Goal: Transaction & Acquisition: Purchase product/service

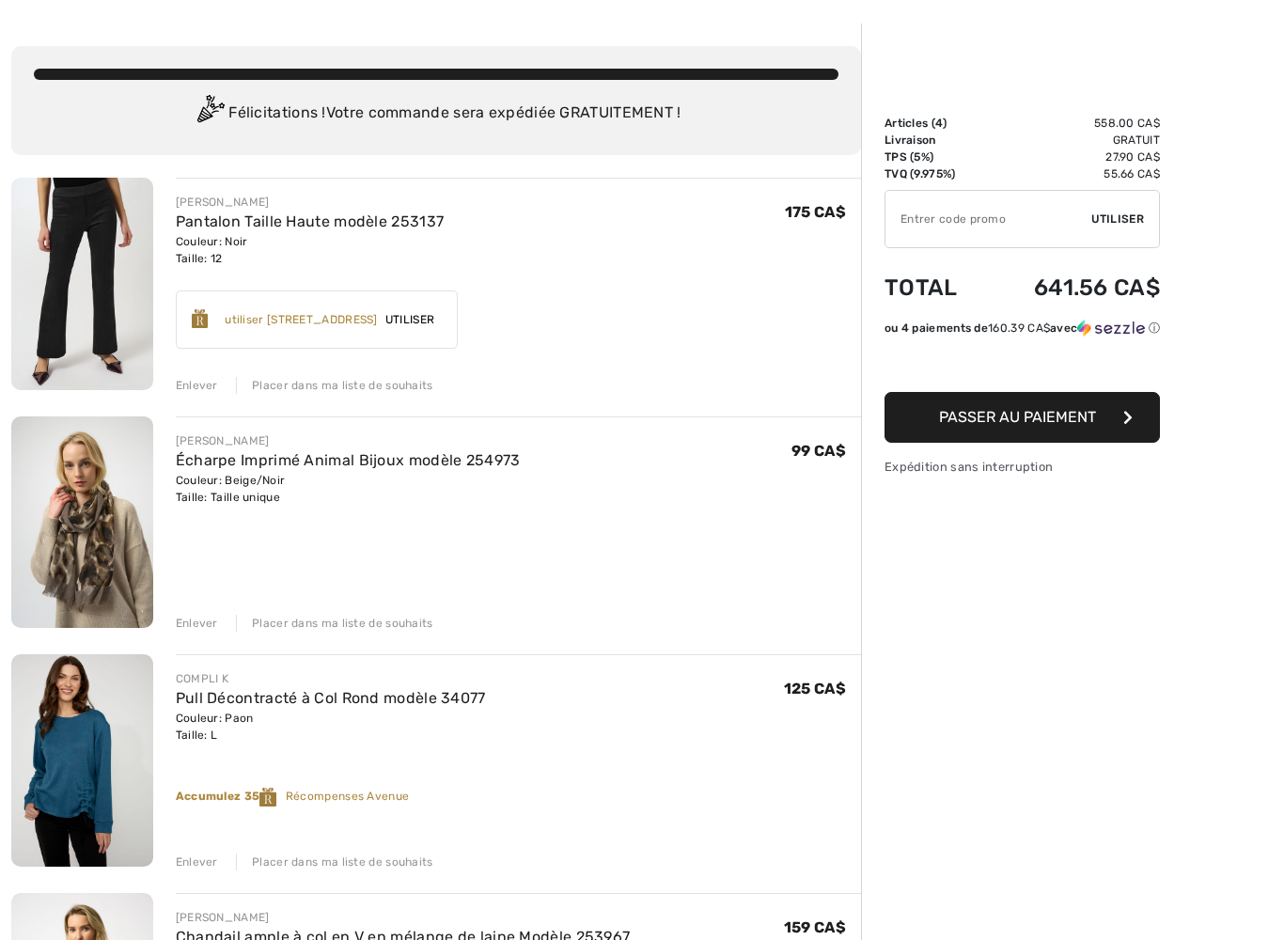
scroll to position [76, 0]
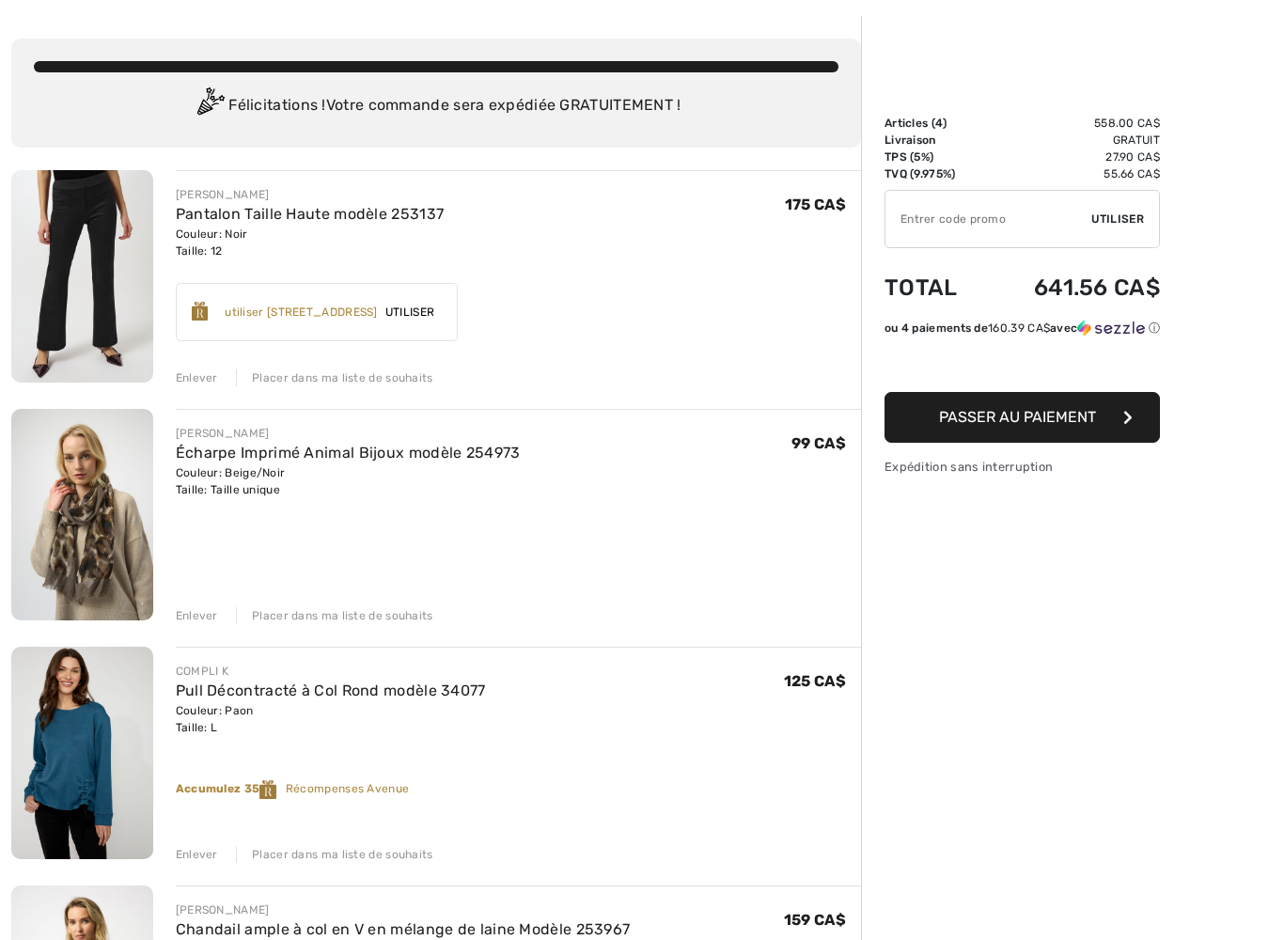
click at [201, 609] on div "Enlever" at bounding box center [197, 615] width 42 height 17
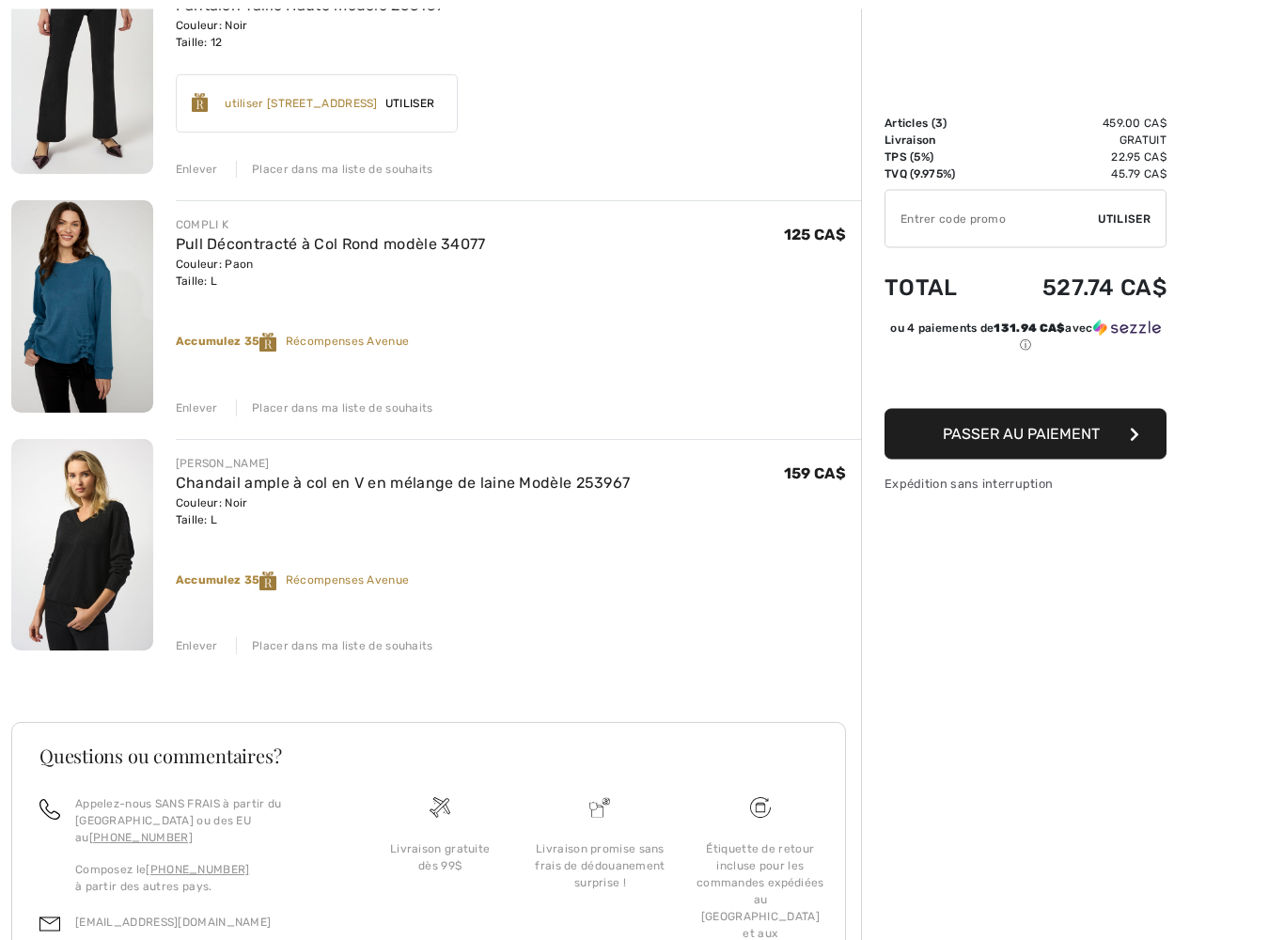
scroll to position [286, 0]
click at [89, 351] on img at bounding box center [82, 305] width 142 height 212
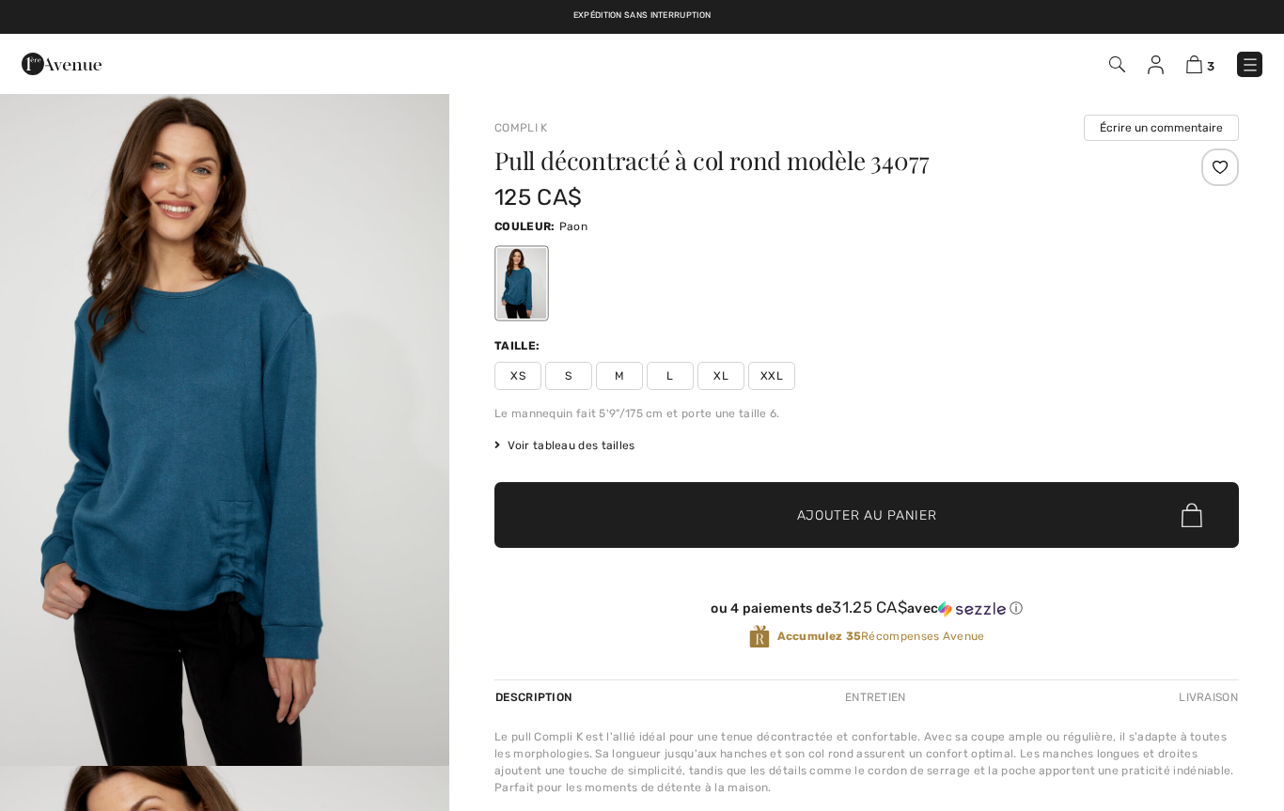
checkbox input "true"
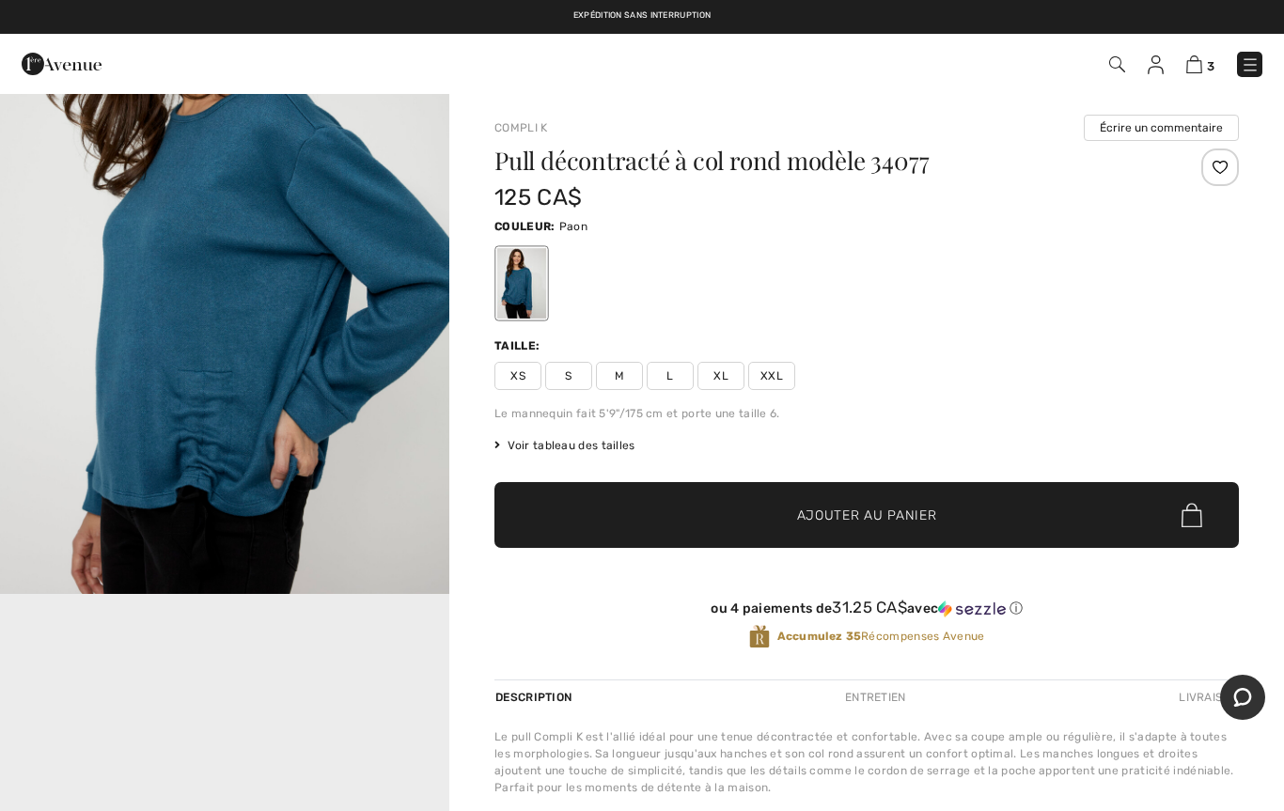
scroll to position [844, 0]
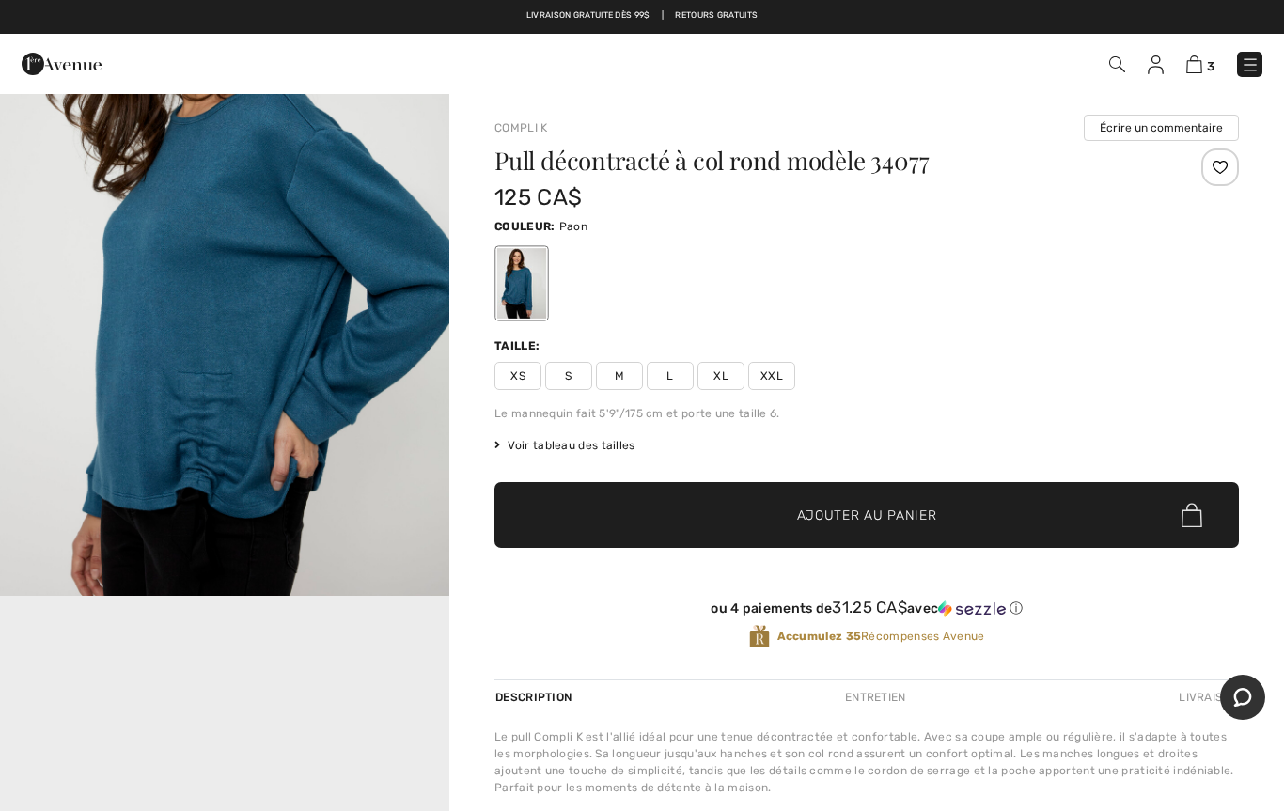
click at [1211, 53] on link "3" at bounding box center [1200, 64] width 28 height 23
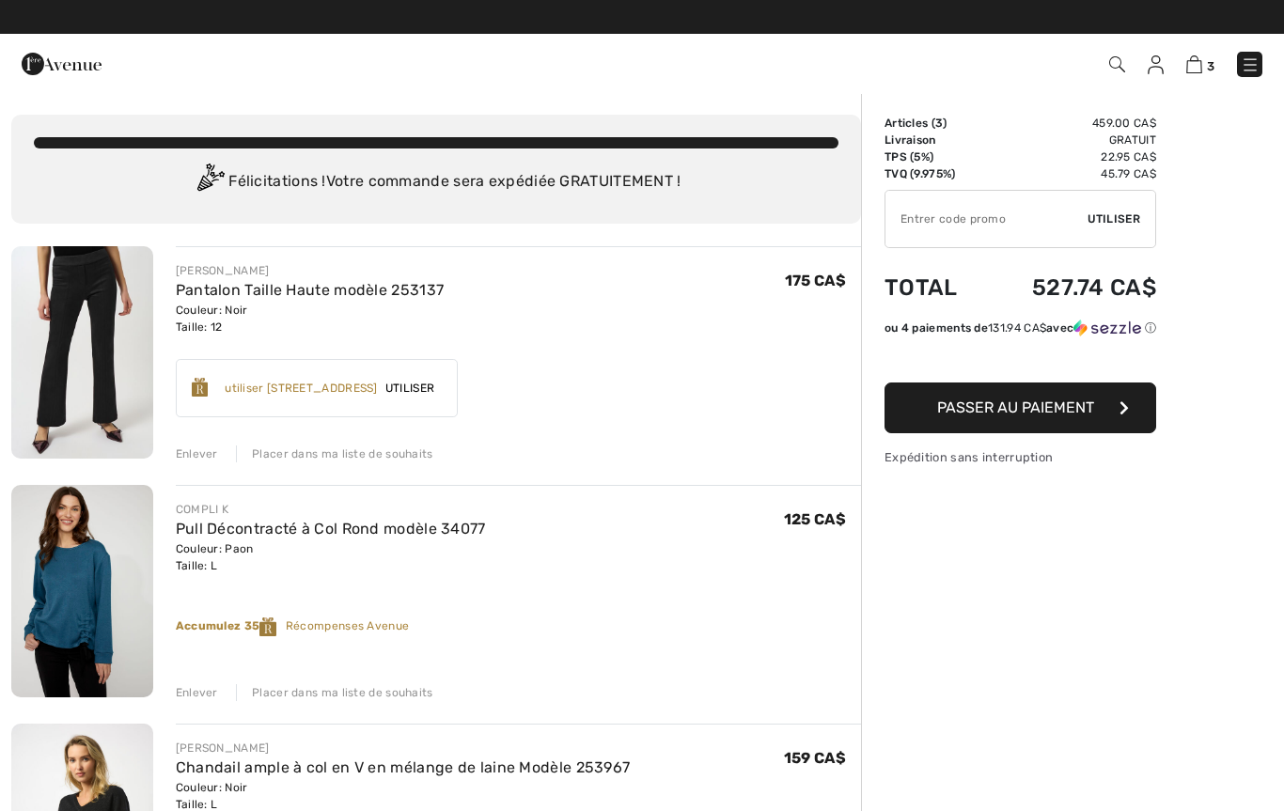
click at [195, 447] on div "Enlever" at bounding box center [197, 453] width 42 height 17
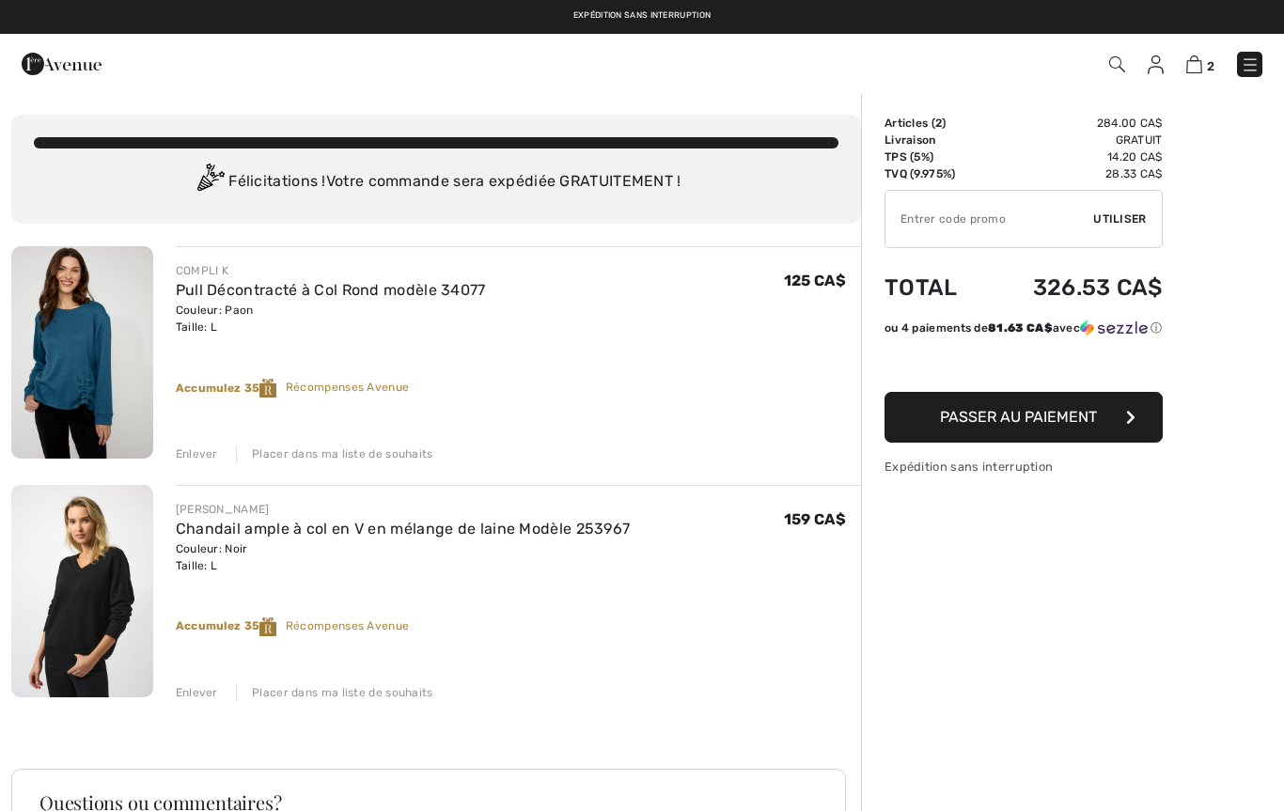
click at [94, 395] on img at bounding box center [82, 352] width 142 height 212
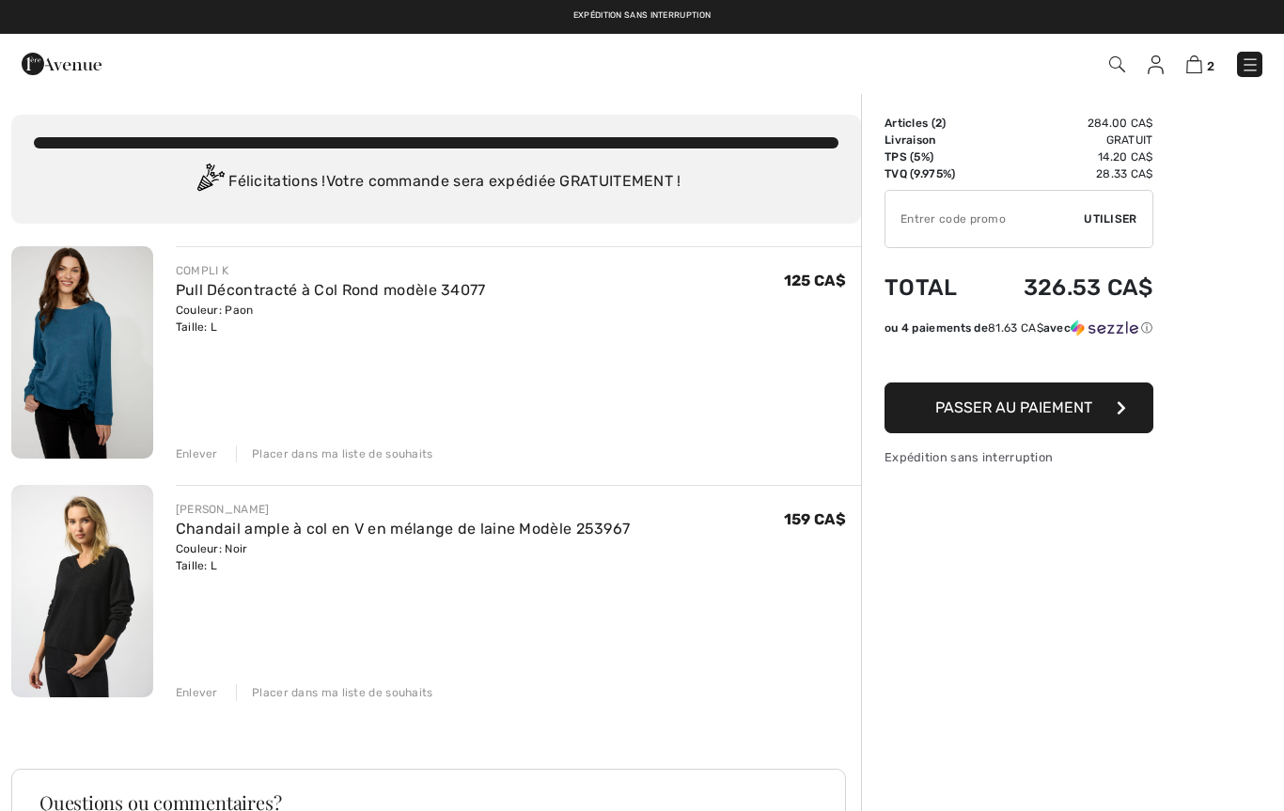
click at [288, 298] on link "Pull Décontracté à Col Rond modèle 34077" at bounding box center [331, 290] width 310 height 18
click at [320, 298] on link "Pull Décontracté à Col Rond modèle 34077" at bounding box center [331, 290] width 310 height 18
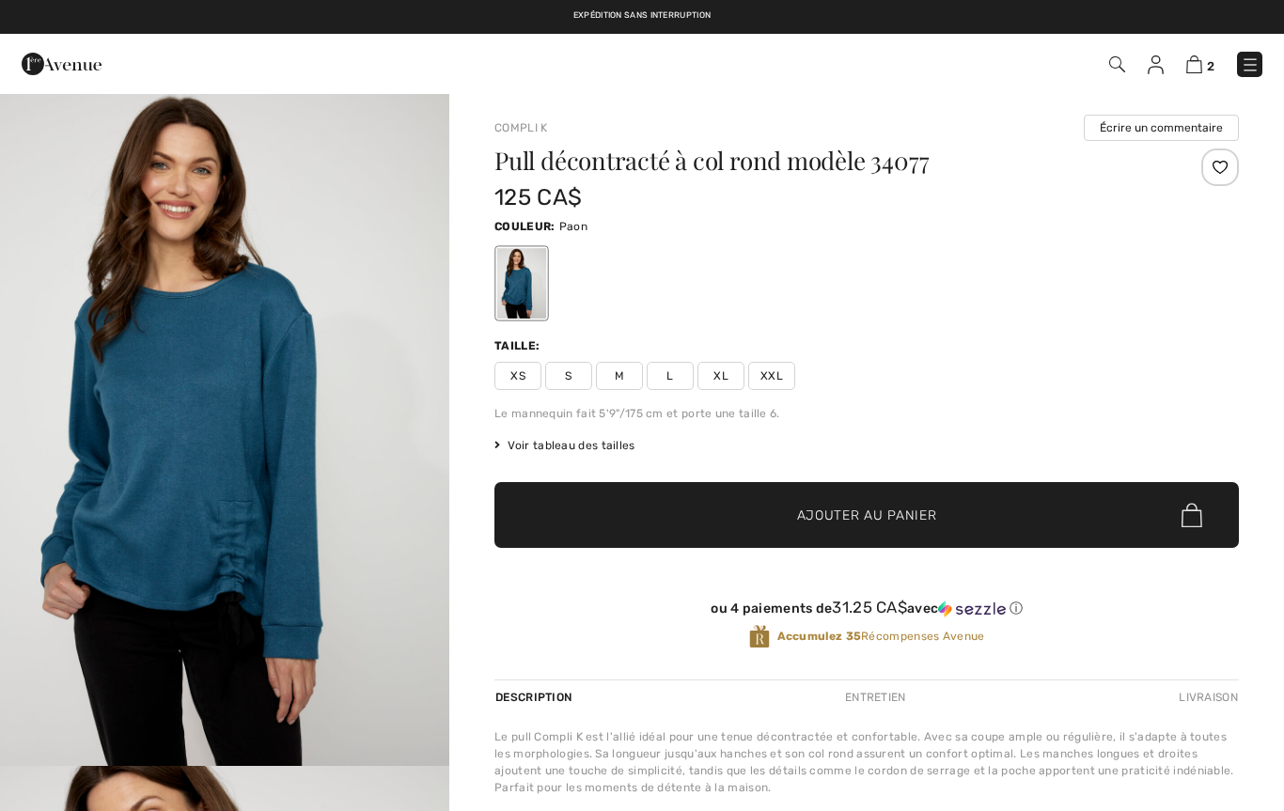
checkbox input "true"
click at [1202, 64] on img at bounding box center [1194, 64] width 16 height 18
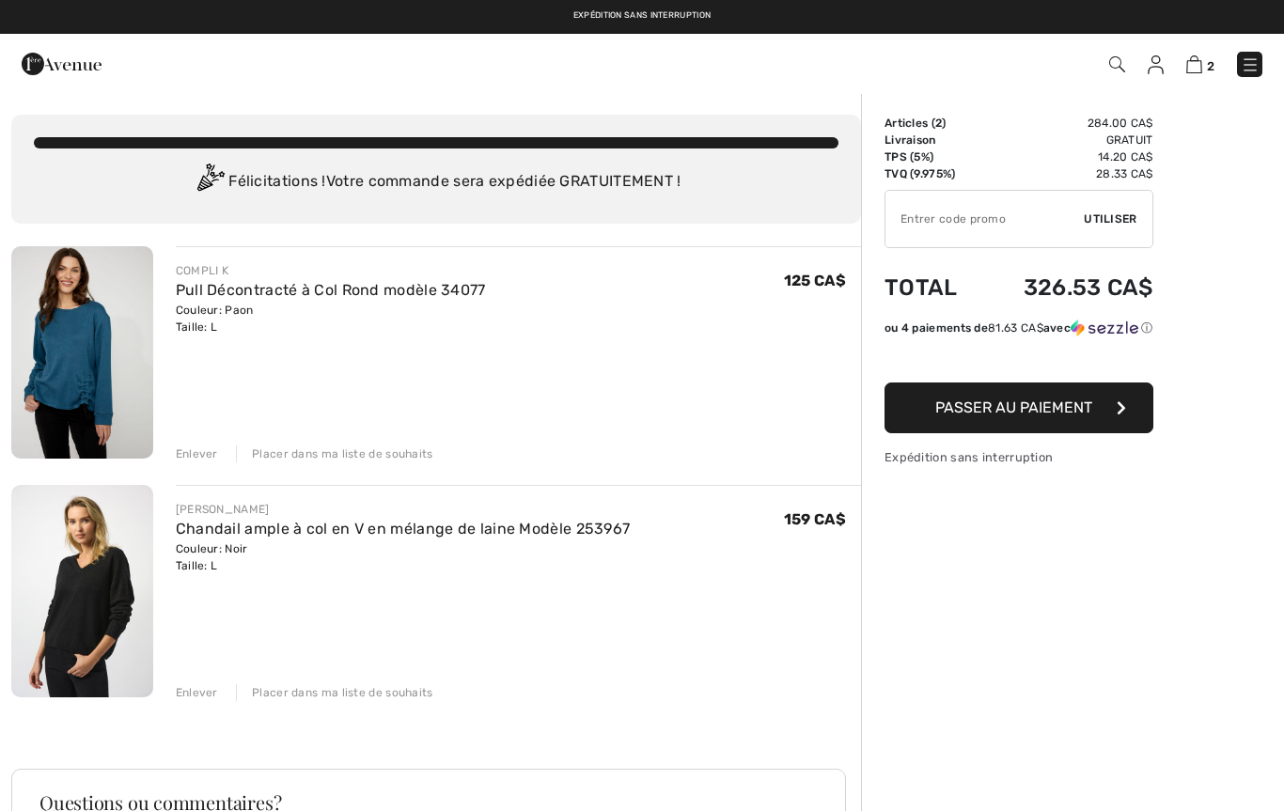
click at [108, 597] on img at bounding box center [82, 591] width 142 height 212
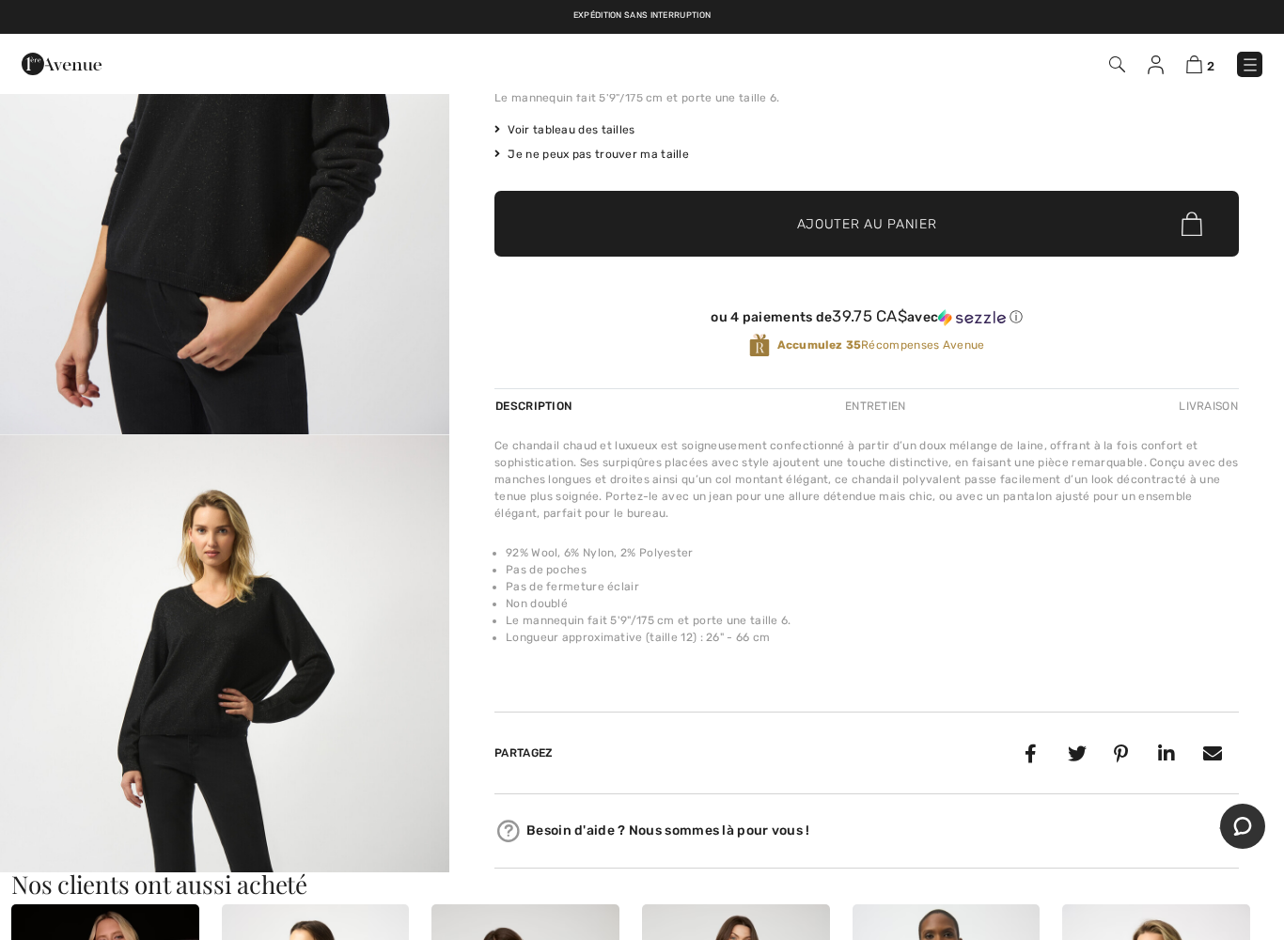
scroll to position [330, 0]
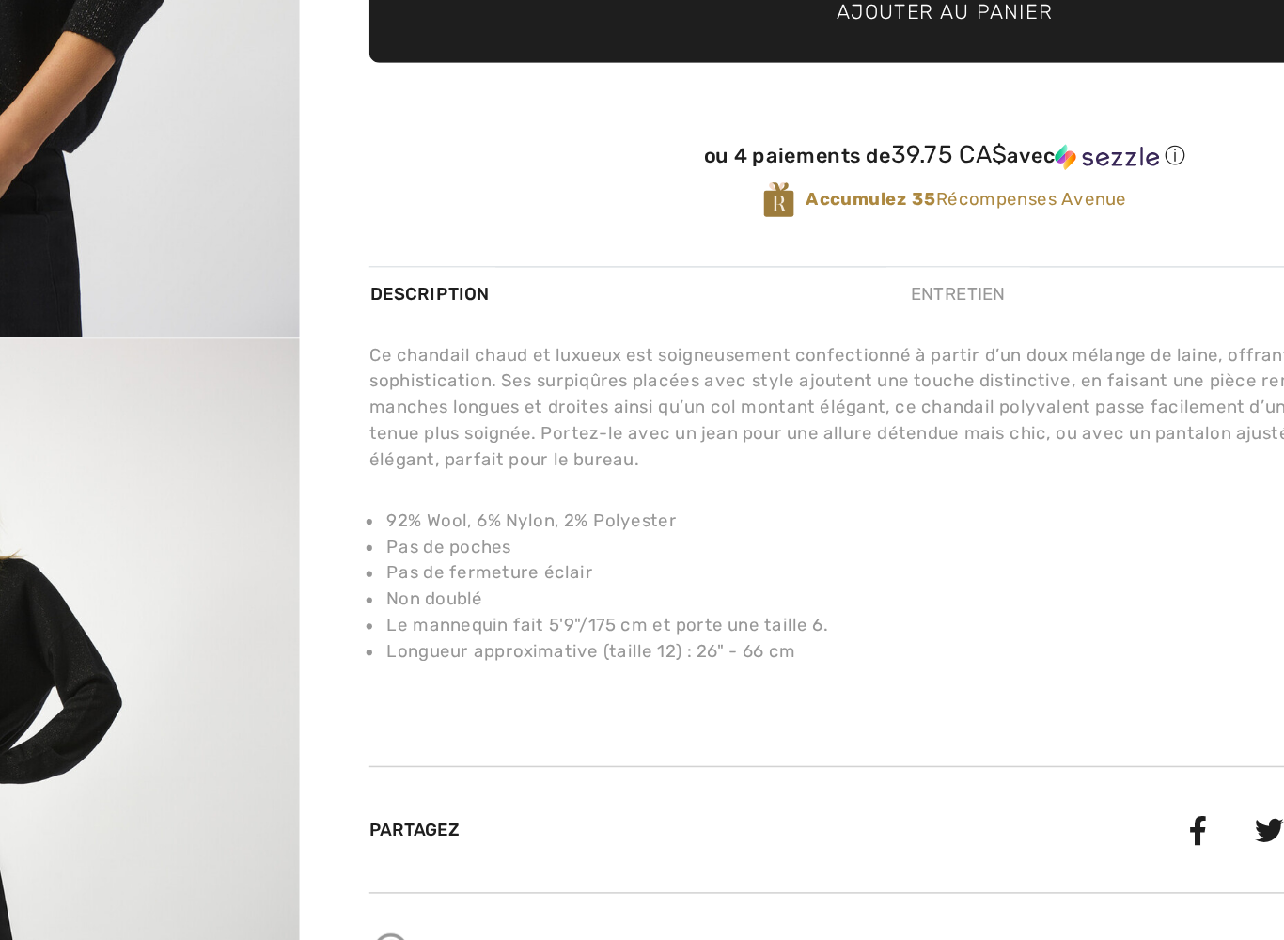
click at [506, 630] on li "Longueur approximative (taille 12) : 26" - 66 cm" at bounding box center [872, 638] width 733 height 17
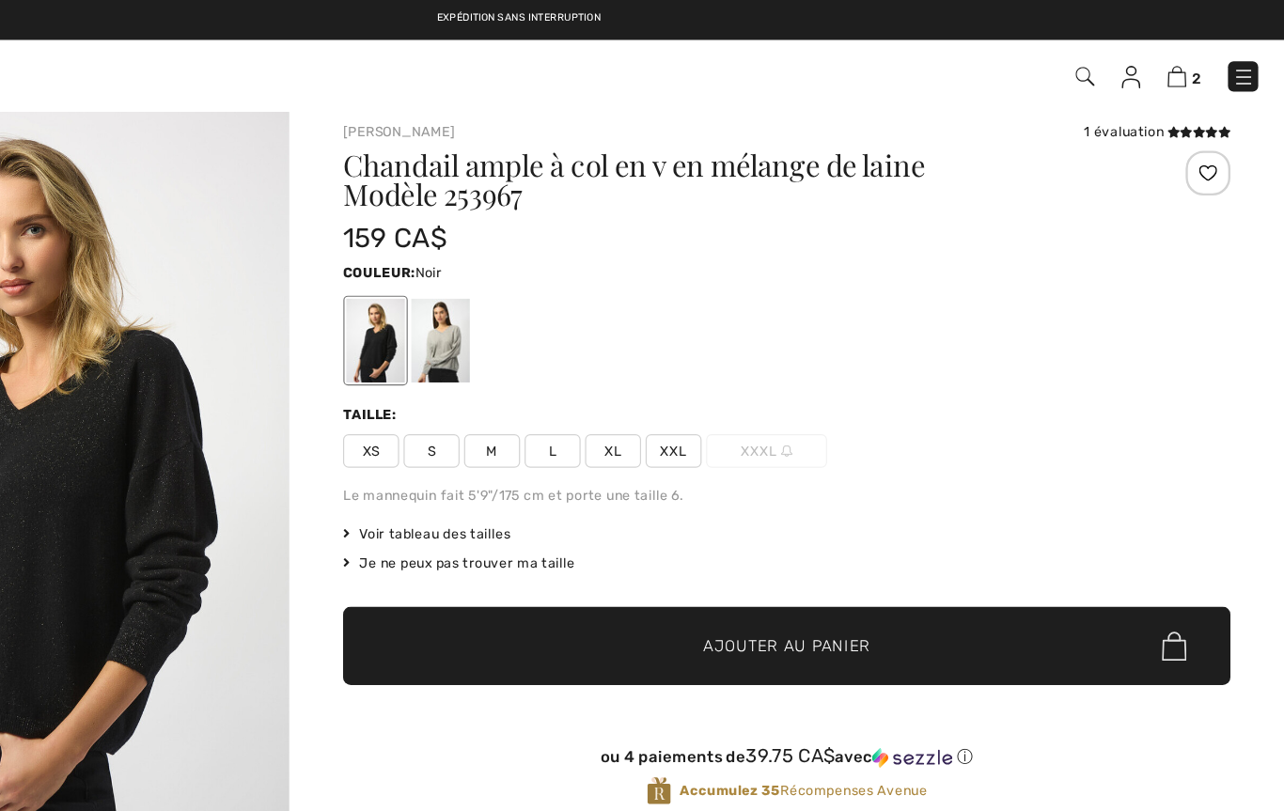
scroll to position [0, 0]
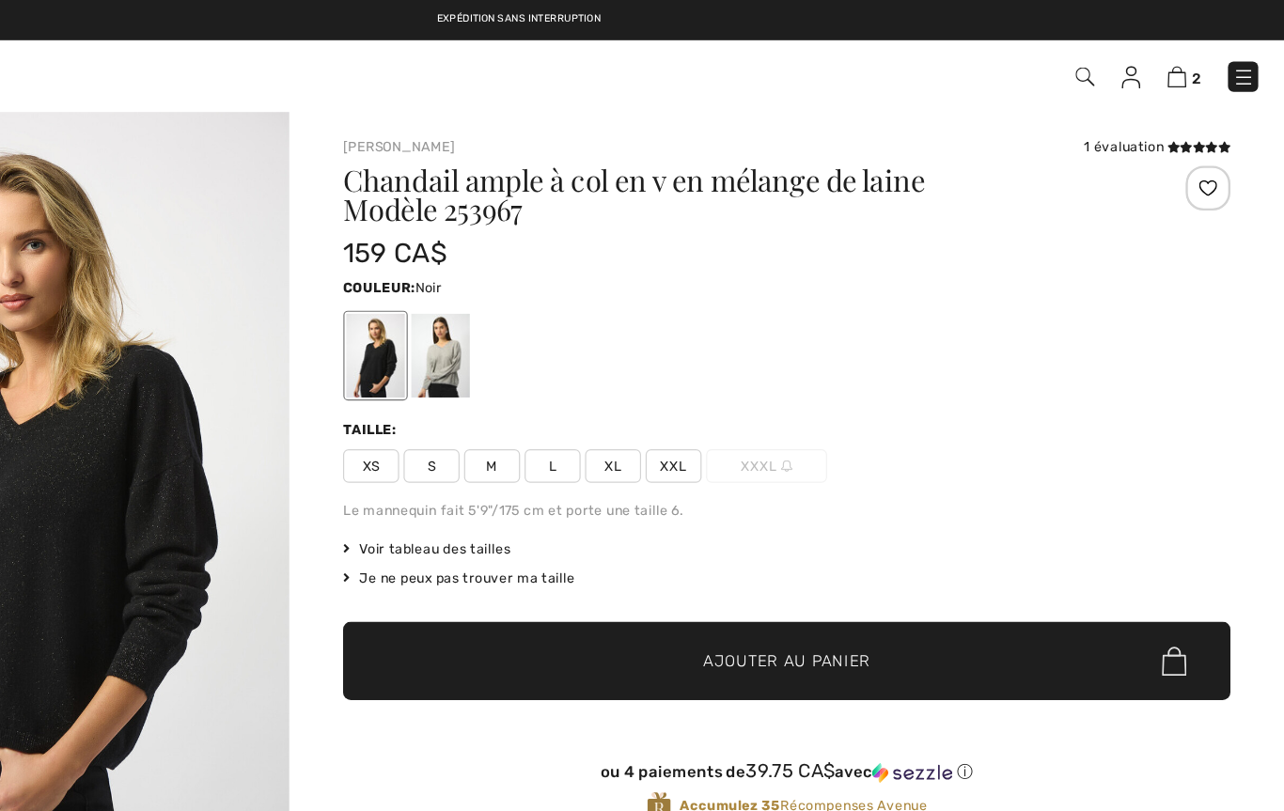
click at [1186, 69] on img at bounding box center [1194, 64] width 16 height 18
